Goal: Task Accomplishment & Management: Complete application form

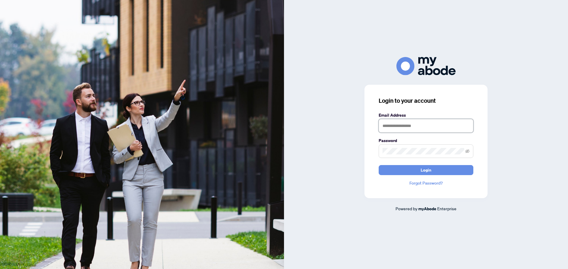
click at [405, 127] on input "text" at bounding box center [426, 126] width 95 height 14
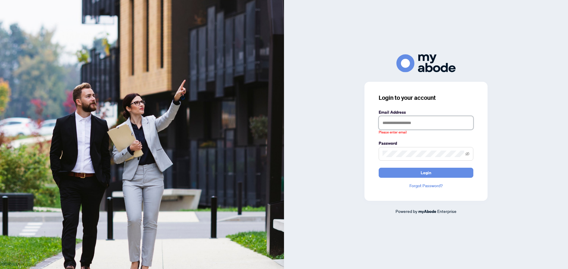
click at [410, 125] on input "text" at bounding box center [426, 123] width 95 height 14
type input "**********"
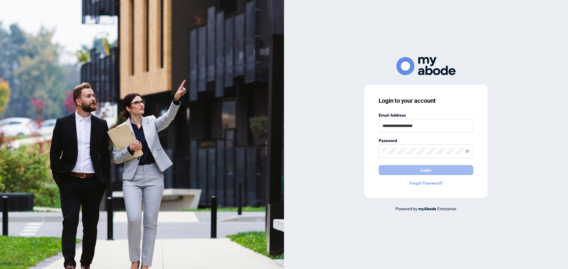
click at [434, 171] on button "Login" at bounding box center [426, 170] width 95 height 10
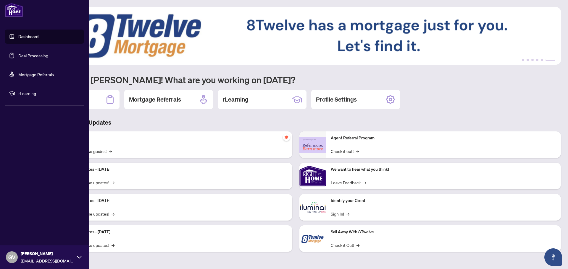
click at [22, 55] on link "Deal Processing" at bounding box center [33, 55] width 30 height 5
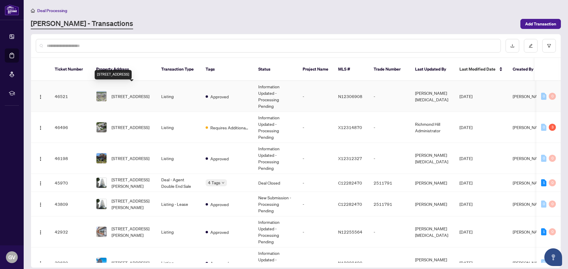
click at [128, 93] on span "[STREET_ADDRESS]" at bounding box center [131, 96] width 38 height 7
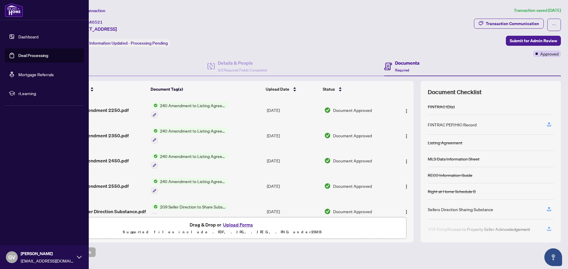
click at [28, 55] on link "Deal Processing" at bounding box center [33, 55] width 30 height 5
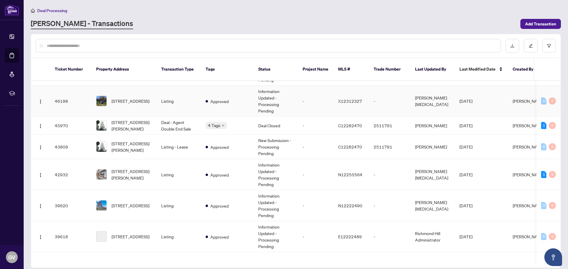
scroll to position [59, 0]
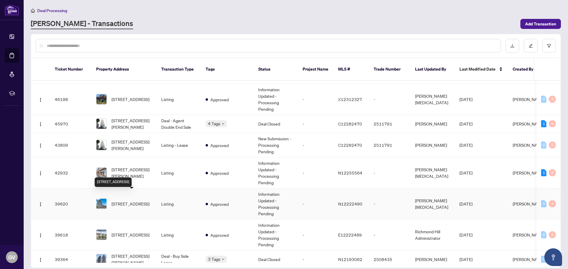
click at [117, 201] on span "[STREET_ADDRESS]" at bounding box center [131, 204] width 38 height 7
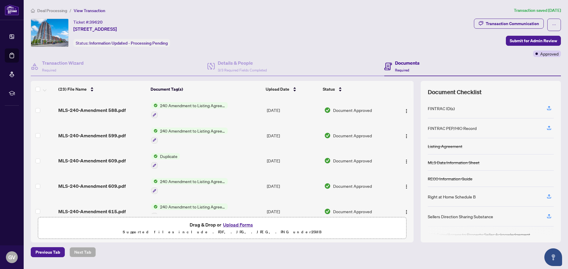
click at [230, 225] on button "Upload Forms" at bounding box center [237, 225] width 33 height 8
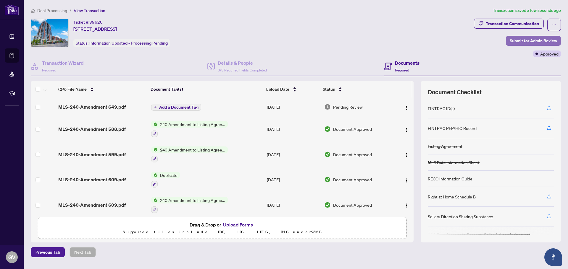
click at [533, 40] on span "Submit for Admin Review" at bounding box center [533, 40] width 47 height 9
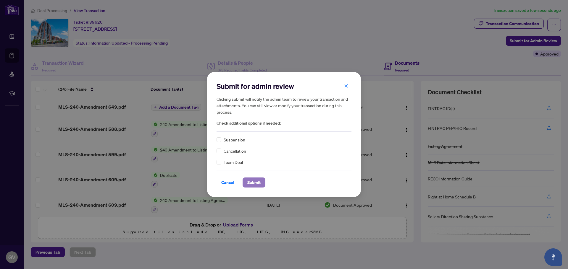
click at [254, 183] on span "Submit" at bounding box center [253, 182] width 13 height 9
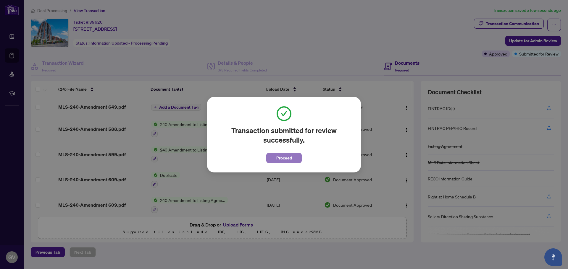
click at [286, 160] on span "Proceed" at bounding box center [284, 158] width 16 height 9
